Goal: Task Accomplishment & Management: Manage account settings

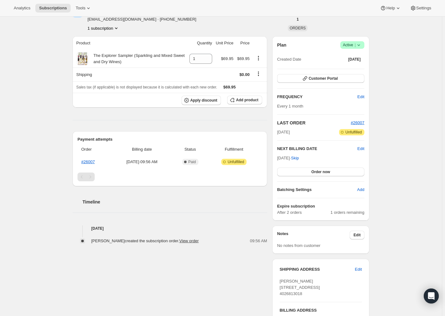
scroll to position [24, 0]
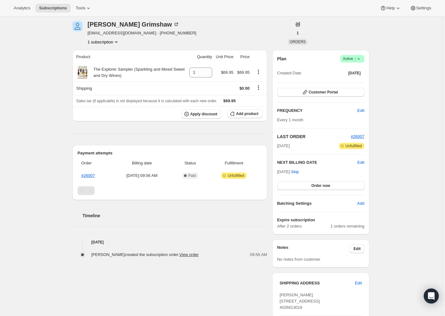
click at [310, 143] on div "[DATE] Attention Incomplete Unfulfilled" at bounding box center [320, 146] width 87 height 6
click at [164, 216] on h2 "Timeline" at bounding box center [174, 215] width 185 height 6
click at [140, 200] on div "Timeline" at bounding box center [169, 209] width 195 height 19
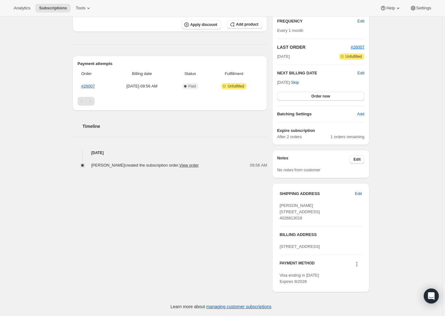
scroll to position [137, 0]
drag, startPoint x: 166, startPoint y: 233, endPoint x: 181, endPoint y: 233, distance: 14.7
click at [167, 233] on div "[PERSON_NAME] [EMAIL_ADDRESS][DOMAIN_NAME] · [PHONE_NUMBER] 1 subscription 1 OR…" at bounding box center [218, 109] width 302 height 375
click at [191, 236] on div "Dawn Grimshaw dgrimshaw@betteromaha.com · +14026813018 1 subscription 1 ORDERS …" at bounding box center [218, 109] width 302 height 375
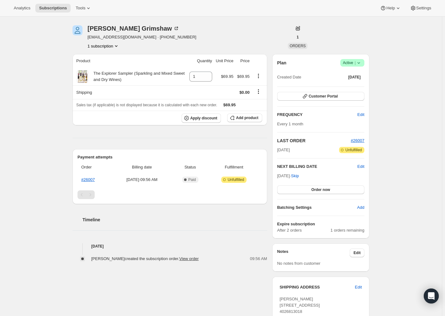
scroll to position [0, 0]
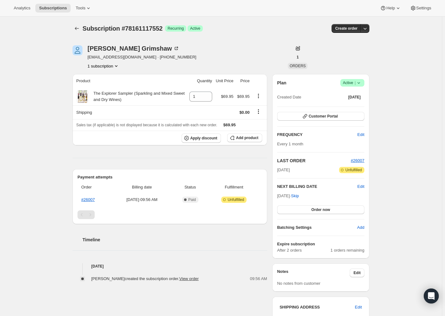
click at [221, 156] on div "Product Quantity Unit Price Price The Explorer Sampler (Sparkling and Mixed Swe…" at bounding box center [169, 178] width 195 height 208
click at [230, 158] on hr at bounding box center [169, 158] width 195 height 0
click at [377, 68] on div "Subscription #78161117552. This page is ready Subscription #78161117552 Success…" at bounding box center [221, 223] width 312 height 413
click at [192, 153] on div "Product Quantity Unit Price Price The Explorer Sampler (Sparkling and Mixed Swe…" at bounding box center [169, 178] width 195 height 208
click at [186, 231] on div "Timeline" at bounding box center [169, 233] width 195 height 19
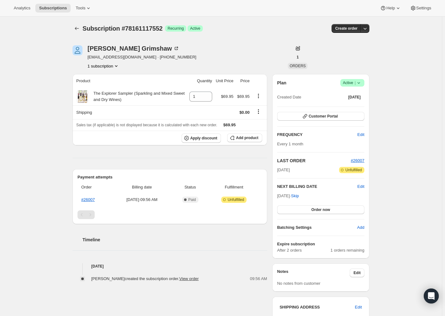
click at [197, 241] on h2 "Timeline" at bounding box center [174, 239] width 185 height 6
click at [15, 109] on div "Subscription #78161117552. This page is ready Subscription #78161117552 Success…" at bounding box center [221, 223] width 442 height 413
drag, startPoint x: 117, startPoint y: 49, endPoint x: 104, endPoint y: 46, distance: 13.3
drag, startPoint x: 104, startPoint y: 46, endPoint x: 159, endPoint y: 37, distance: 55.3
click at [159, 37] on div "Subscription #78161117552. This page is ready Subscription #78161117552 Success…" at bounding box center [220, 29] width 297 height 24
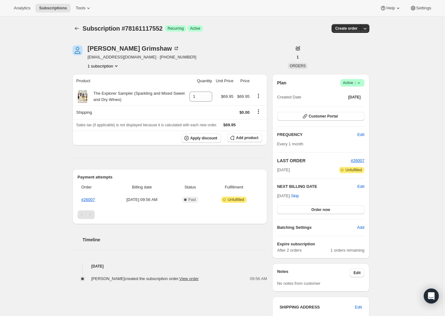
drag, startPoint x: 130, startPoint y: 49, endPoint x: 155, endPoint y: 43, distance: 26.1
click at [155, 43] on div "Dawn Grimshaw dgrimshaw@betteromaha.com · +14026813018 1 subscription 1 ORDERS …" at bounding box center [218, 222] width 302 height 375
click at [409, 186] on div "Subscription #78161117552. This page is ready Subscription #78161117552 Success…" at bounding box center [221, 223] width 442 height 413
click at [359, 187] on span "Edit" at bounding box center [360, 186] width 7 height 6
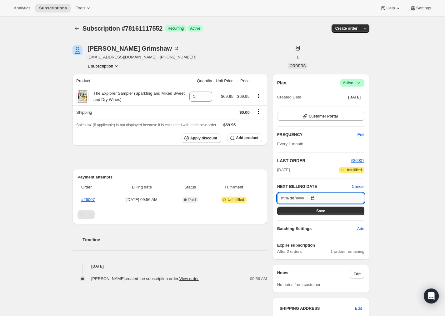
click at [314, 196] on input "2025-09-13" at bounding box center [320, 198] width 87 height 11
click at [280, 199] on input "2025-09-13" at bounding box center [320, 198] width 87 height 11
click at [389, 121] on div "Subscription #78161117552. This page is ready Subscription #78161117552 Success…" at bounding box center [221, 224] width 442 height 414
click at [375, 261] on div "Subscription #78161117552. This page is ready Subscription #78161117552 Success…" at bounding box center [221, 224] width 312 height 414
click at [37, 136] on div "Subscription #78161117552. This page is ready Subscription #78161117552 Success…" at bounding box center [221, 224] width 442 height 414
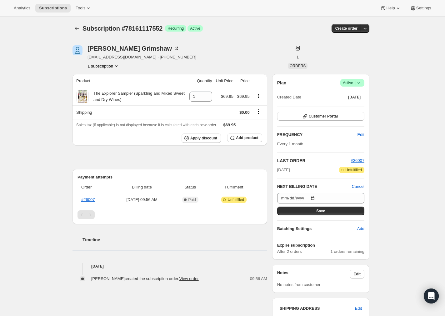
click at [155, 31] on span "Subscription #78161117552" at bounding box center [122, 28] width 80 height 7
click at [362, 186] on span "Cancel" at bounding box center [358, 186] width 12 height 6
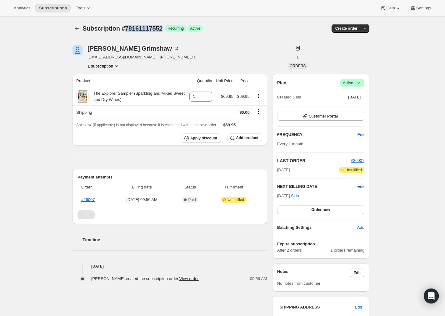
click at [359, 186] on span "Edit" at bounding box center [360, 186] width 7 height 6
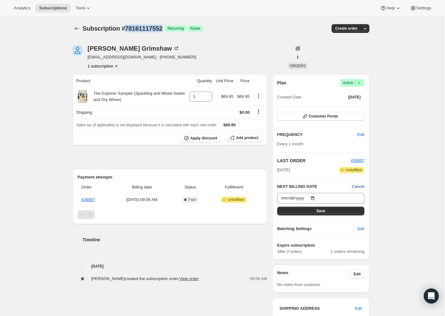
click at [359, 188] on span "Cancel" at bounding box center [358, 186] width 12 height 6
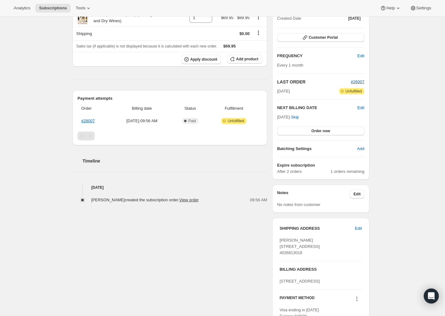
scroll to position [85, 0]
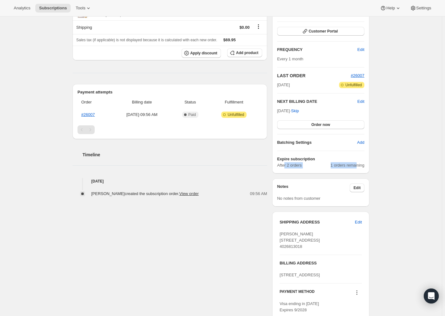
drag, startPoint x: 286, startPoint y: 164, endPoint x: 358, endPoint y: 162, distance: 71.5
click at [358, 162] on div "After 2 orders 1 orders remaining" at bounding box center [320, 165] width 87 height 6
click at [261, 164] on div "Timeline Aug 13, 2025 Dawn Grimshaw created the subscription order. View order …" at bounding box center [169, 168] width 195 height 58
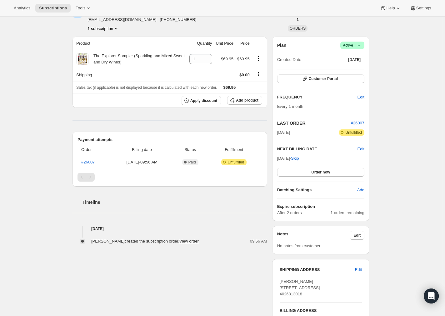
scroll to position [28, 0]
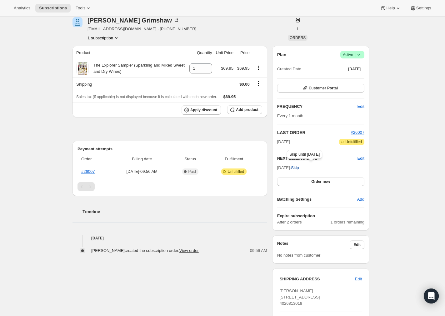
click at [299, 166] on span "Skip" at bounding box center [295, 168] width 8 height 6
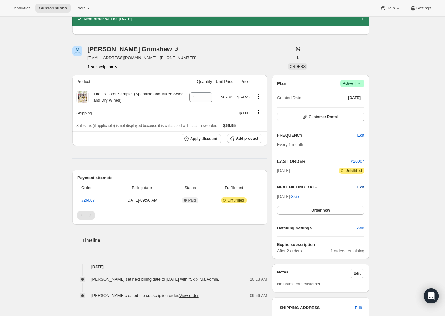
click at [360, 187] on span "Edit" at bounding box center [360, 187] width 7 height 6
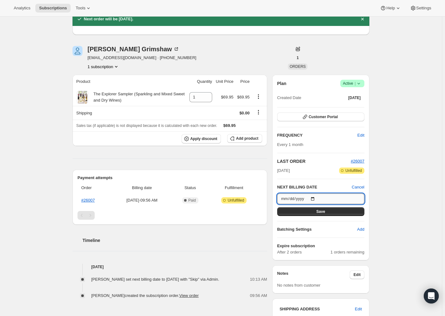
click at [294, 196] on input "2025-10-13" at bounding box center [320, 198] width 87 height 11
click at [415, 216] on div "Subscription #78161117552. This page is ready Subscription #78161117552 Success…" at bounding box center [221, 209] width 442 height 443
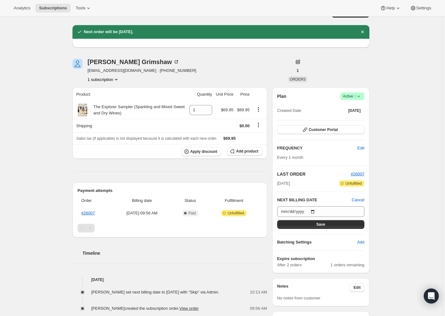
scroll to position [0, 0]
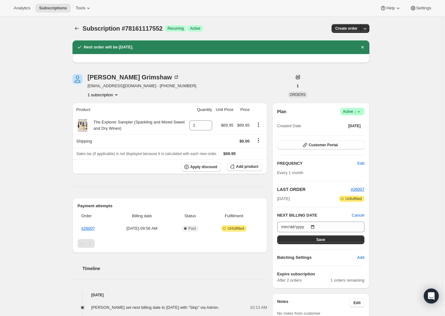
drag, startPoint x: 382, startPoint y: 209, endPoint x: 389, endPoint y: 208, distance: 6.3
click at [383, 209] on div "Subscription #78161117552. This page is ready Subscription #78161117552 Success…" at bounding box center [221, 238] width 442 height 443
click at [385, 185] on div "Subscription #78161117552. This page is ready Subscription #78161117552 Success…" at bounding box center [221, 238] width 442 height 443
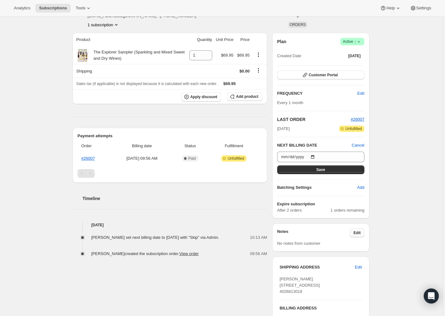
scroll to position [54, 0]
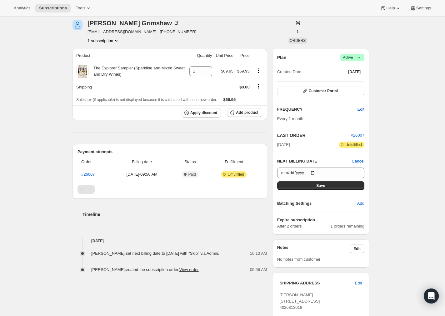
click at [387, 229] on div "Subscription #78161117552. This page is ready Subscription #78161117552 Success…" at bounding box center [221, 184] width 442 height 443
click at [358, 59] on icon at bounding box center [358, 57] width 6 height 6
drag, startPoint x: 202, startPoint y: 135, endPoint x: 417, endPoint y: 196, distance: 223.1
click at [202, 136] on div "Product Quantity Unit Price Price The Explorer Sampler (Sparkling and Mixed Swe…" at bounding box center [169, 161] width 195 height 224
click at [360, 58] on icon at bounding box center [358, 57] width 6 height 6
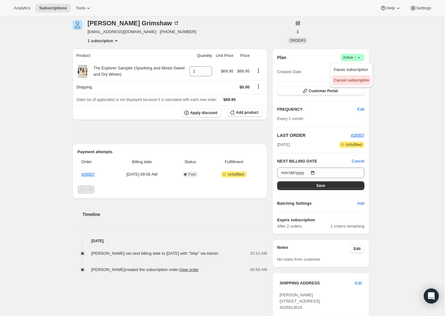
click at [362, 78] on span "Cancel subscription" at bounding box center [351, 80] width 35 height 5
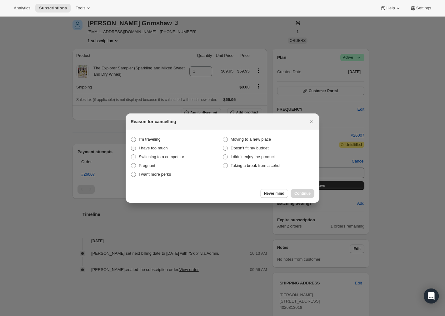
click at [134, 148] on span ":re0:" at bounding box center [133, 148] width 5 height 5
click at [131, 146] on much "I have too much" at bounding box center [131, 146] width 0 height 0
radio much "true"
drag, startPoint x: 303, startPoint y: 193, endPoint x: 363, endPoint y: 235, distance: 72.8
click at [304, 193] on span "Continue" at bounding box center [302, 193] width 16 height 5
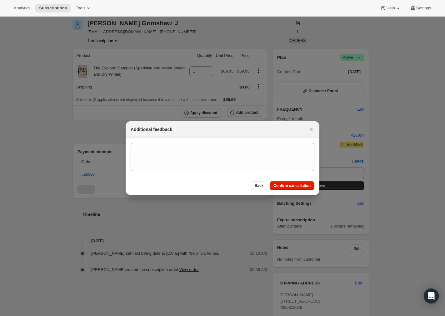
click at [172, 138] on section ":re0:" at bounding box center [223, 157] width 194 height 38
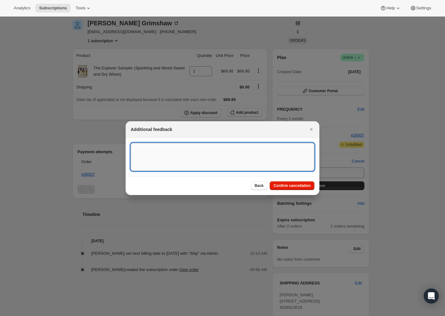
click at [175, 146] on textarea ":re0:" at bounding box center [223, 157] width 184 height 28
type textarea "It was only ordered for the tasting"
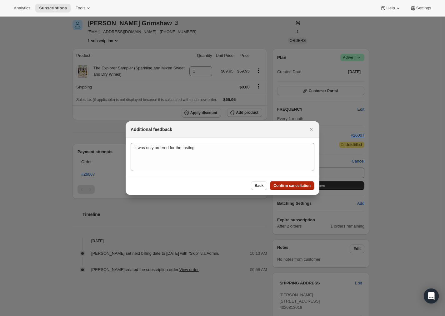
click at [297, 186] on span "Confirm cancellation" at bounding box center [291, 185] width 37 height 5
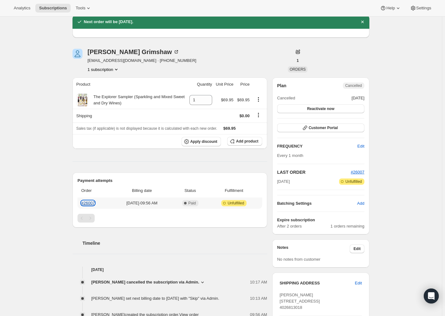
click at [92, 201] on link "#26007" at bounding box center [87, 203] width 13 height 5
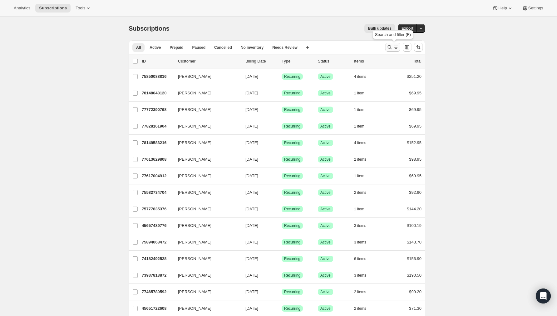
click at [390, 47] on icon "Search and filter results" at bounding box center [390, 47] width 6 height 6
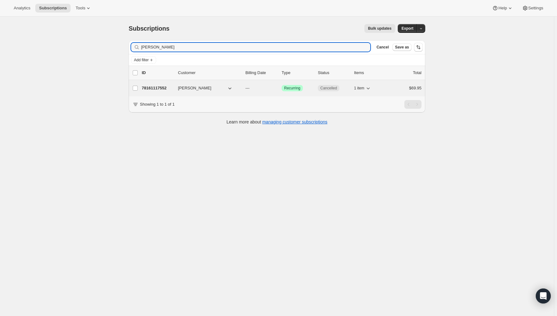
type input "[PERSON_NAME]"
click at [155, 87] on p "78161117552" at bounding box center [157, 88] width 31 height 6
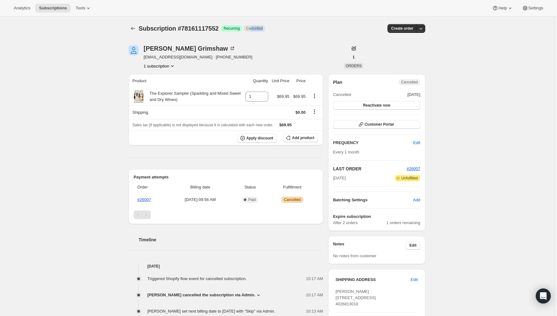
drag, startPoint x: 256, startPoint y: 29, endPoint x: 279, endPoint y: 30, distance: 22.8
click at [279, 30] on div "Subscription #78161117552 Success Recurring Cancelled" at bounding box center [231, 28] width 184 height 9
click at [322, 40] on div "Subscription #78161117552. This page is ready Subscription #78161117552 Success…" at bounding box center [277, 209] width 312 height 385
drag, startPoint x: 141, startPoint y: 29, endPoint x: 278, endPoint y: 26, distance: 137.2
click at [278, 26] on div "Subscription #78161117552 Success Recurring Cancelled" at bounding box center [231, 28] width 184 height 9
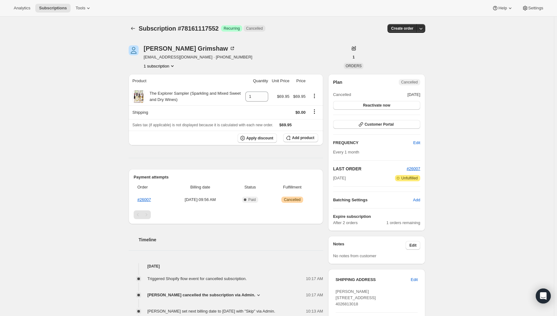
click at [287, 46] on div "[PERSON_NAME] [EMAIL_ADDRESS][DOMAIN_NAME] · [PHONE_NUMBER] 1 subscription" at bounding box center [233, 57] width 208 height 24
click at [251, 35] on div "Subscription #78161117552. This page is ready Subscription #78161117552 Success…" at bounding box center [277, 29] width 297 height 24
drag, startPoint x: 282, startPoint y: 30, endPoint x: 160, endPoint y: 32, distance: 121.8
click at [145, 30] on div "Subscription #78161117552 Success Recurring Cancelled" at bounding box center [231, 28] width 184 height 9
click at [471, 190] on div "Subscription #78161117552. This page is ready Subscription #78161117552 Success…" at bounding box center [277, 209] width 554 height 385
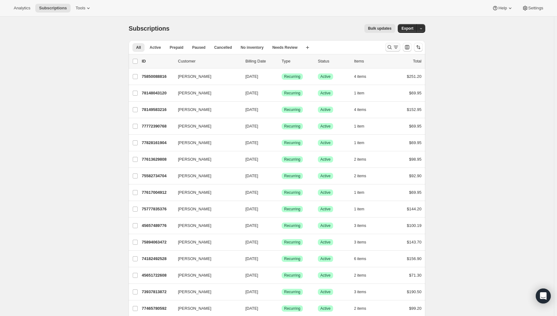
click at [392, 47] on icon "Search and filter results" at bounding box center [390, 47] width 6 height 6
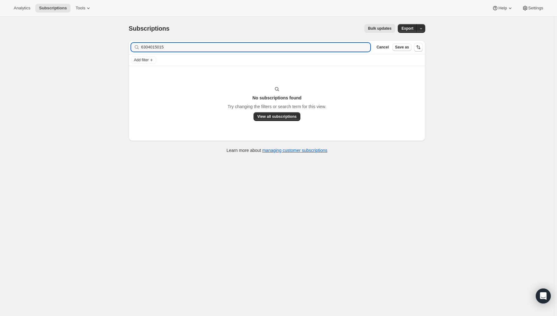
type input "6304015015"
click at [142, 47] on div "6304015015 Clear" at bounding box center [250, 47] width 239 height 9
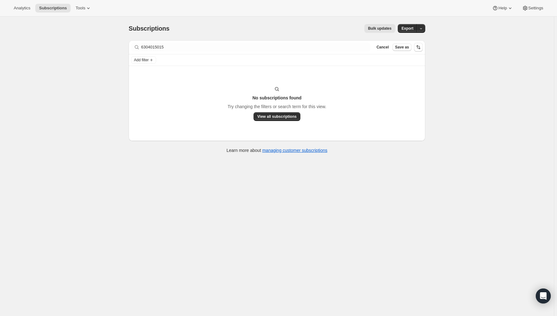
click at [76, 82] on div "Subscriptions. This page is ready Subscriptions Bulk updates More actions Bulk …" at bounding box center [277, 175] width 554 height 316
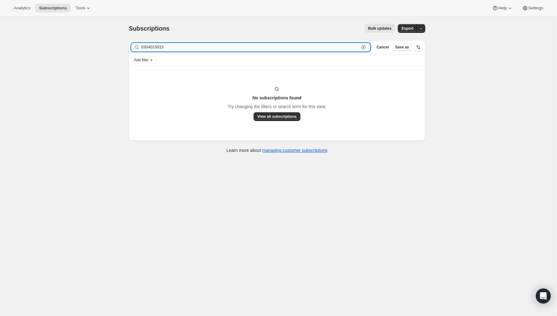
click at [295, 48] on input "6304015015" at bounding box center [250, 47] width 218 height 9
